Goal: Information Seeking & Learning: Learn about a topic

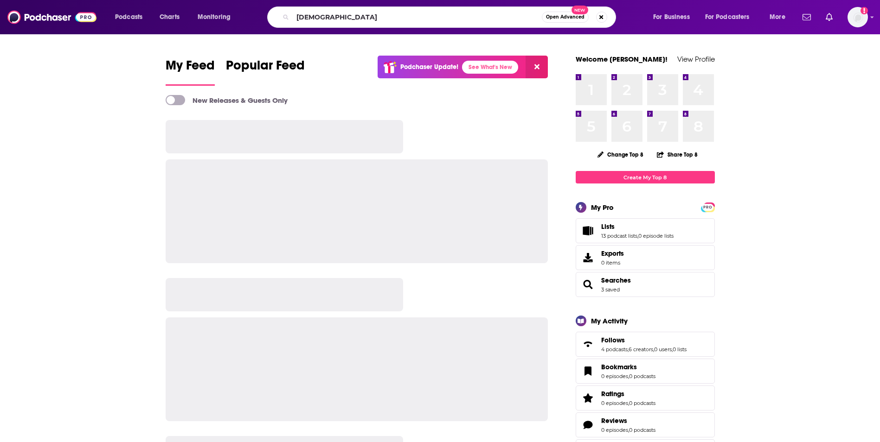
type input "[DEMOGRAPHIC_DATA]"
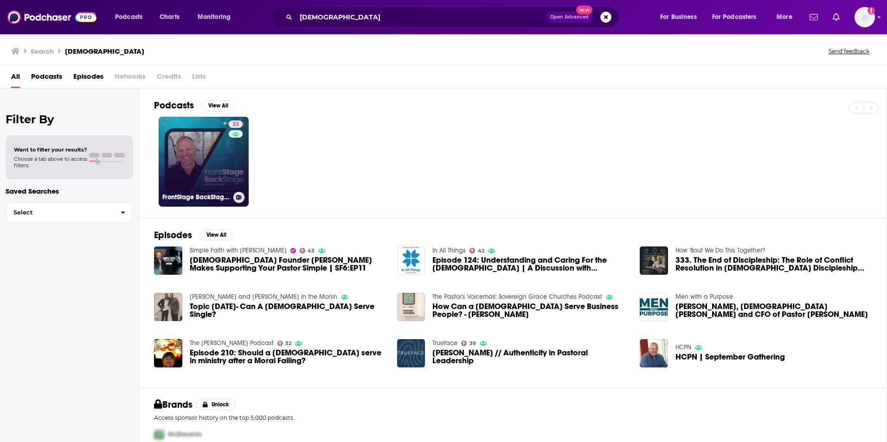
click at [205, 152] on link "33 FrontStage BackStage with [PERSON_NAME] - Healthy Leadership for Life and Mi…" at bounding box center [204, 162] width 90 height 90
